Goal: Check status: Check status

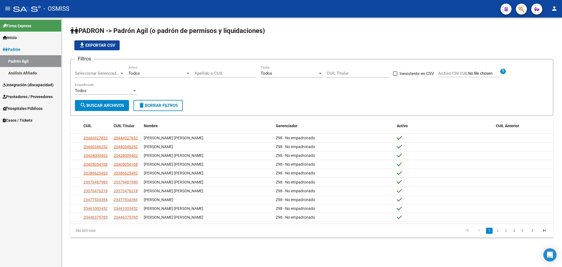
drag, startPoint x: 28, startPoint y: 83, endPoint x: 33, endPoint y: 82, distance: 4.5
click at [28, 83] on span "Integración (discapacidad)" at bounding box center [28, 85] width 51 height 6
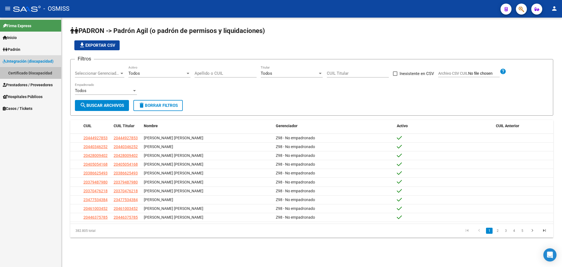
click at [41, 77] on link "Certificado Discapacidad" at bounding box center [30, 73] width 61 height 12
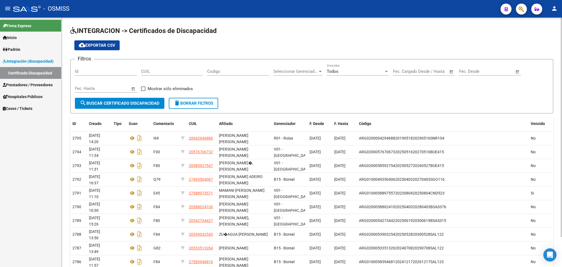
click at [143, 72] on input "CUIL" at bounding box center [172, 71] width 62 height 5
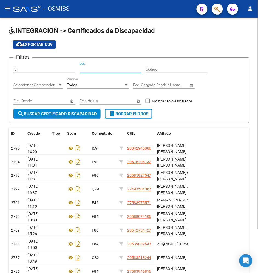
click at [87, 68] on input "CUIL" at bounding box center [111, 69] width 62 height 5
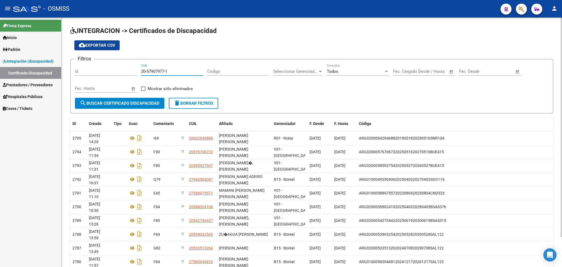
type input "20-57907977-1"
click at [115, 101] on span "search Buscar Certificado Discapacidad" at bounding box center [120, 103] width 80 height 5
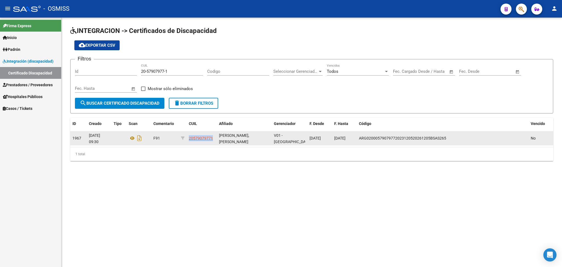
drag, startPoint x: 188, startPoint y: 137, endPoint x: 215, endPoint y: 140, distance: 27.0
click at [215, 140] on datatable-body-cell "20579079771" at bounding box center [202, 137] width 30 height 13
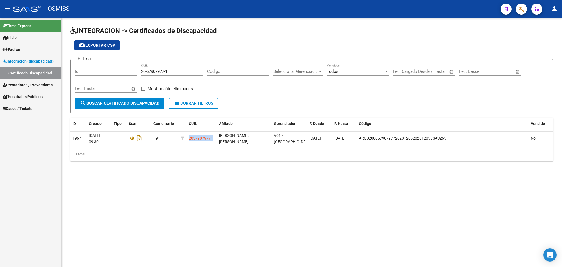
copy span "20579079771"
